Goal: Information Seeking & Learning: Learn about a topic

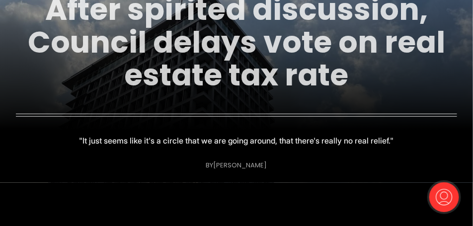
scroll to position [124, 0]
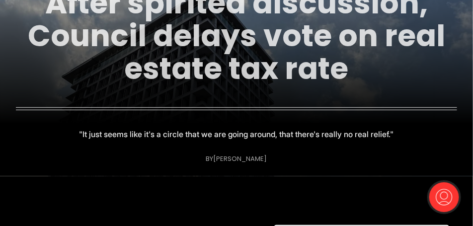
click at [180, 48] on link "After spirited discussion, Council delays vote on real estate tax rate" at bounding box center [236, 35] width 417 height 107
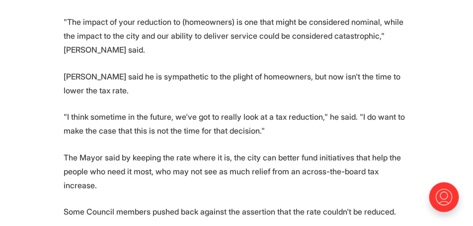
scroll to position [571, 0]
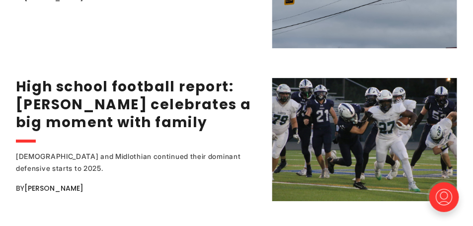
scroll to position [1837, 0]
